Goal: Task Accomplishment & Management: Manage account settings

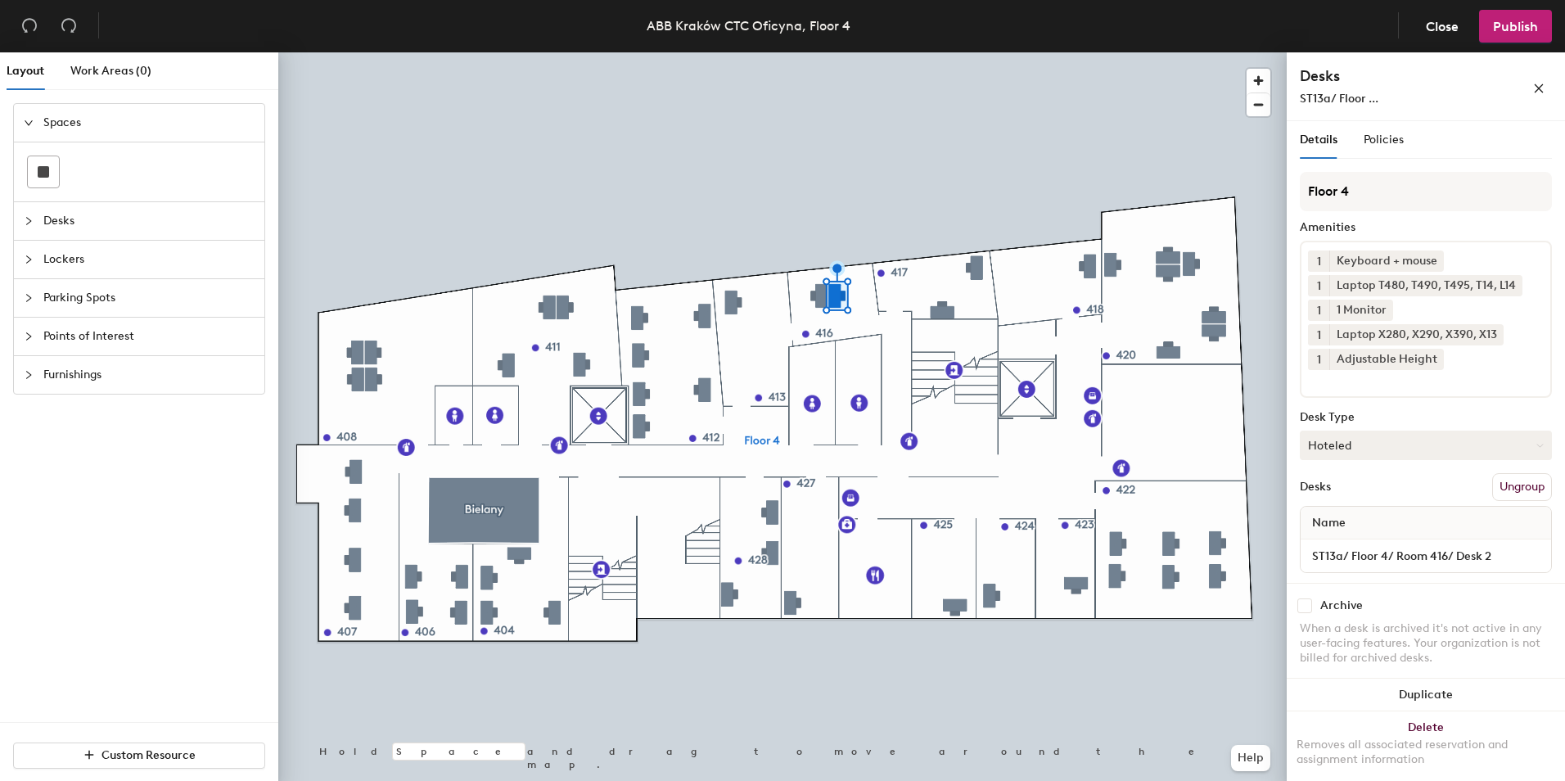
click at [1421, 441] on button "Hoteled" at bounding box center [1426, 445] width 252 height 29
click at [1377, 490] on div "Assigned" at bounding box center [1383, 496] width 164 height 25
click at [1519, 19] on span "Publish" at bounding box center [1515, 27] width 45 height 16
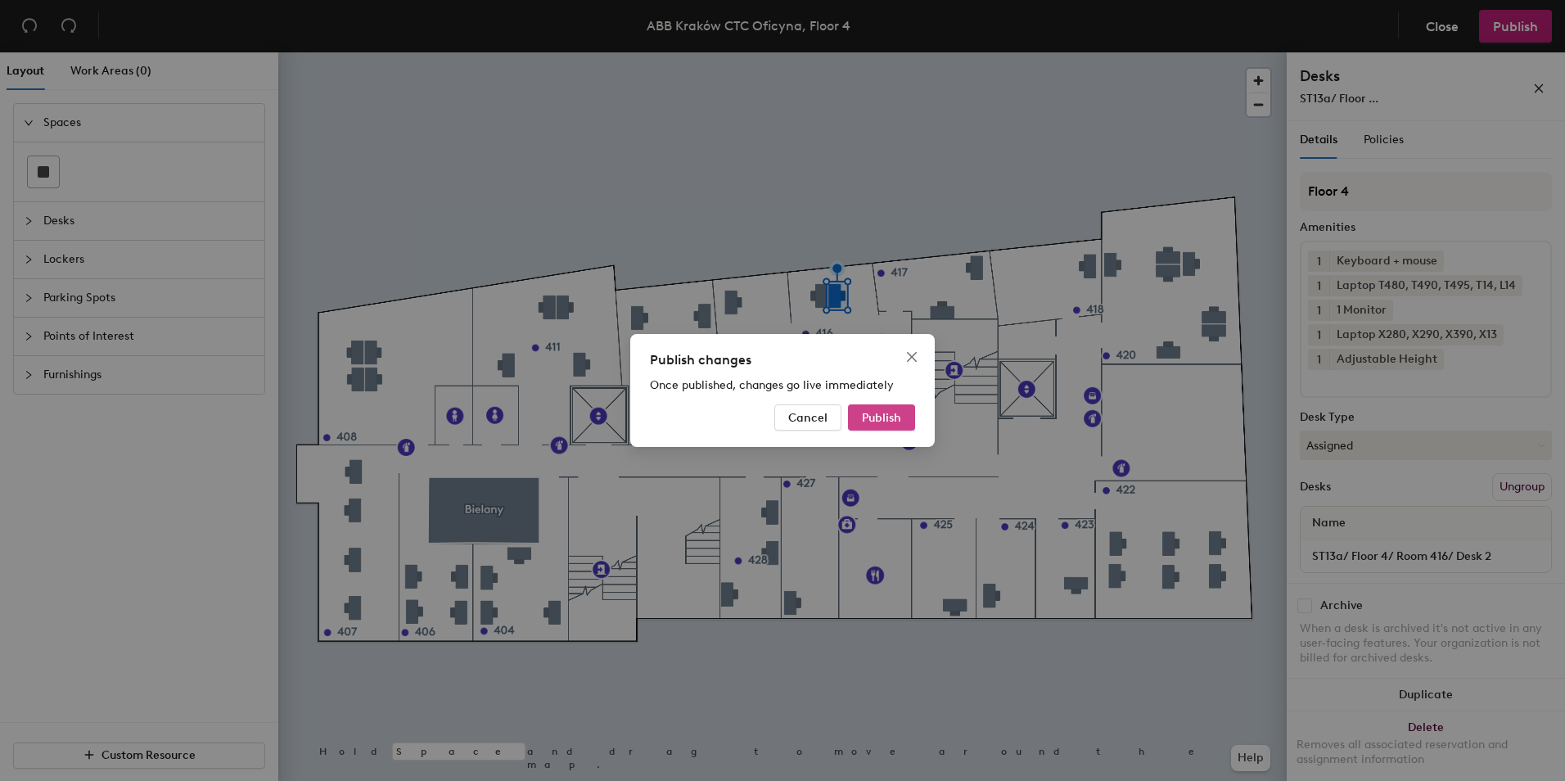
click at [887, 422] on span "Publish" at bounding box center [881, 418] width 39 height 14
